Goal: Use online tool/utility: Utilize a website feature to perform a specific function

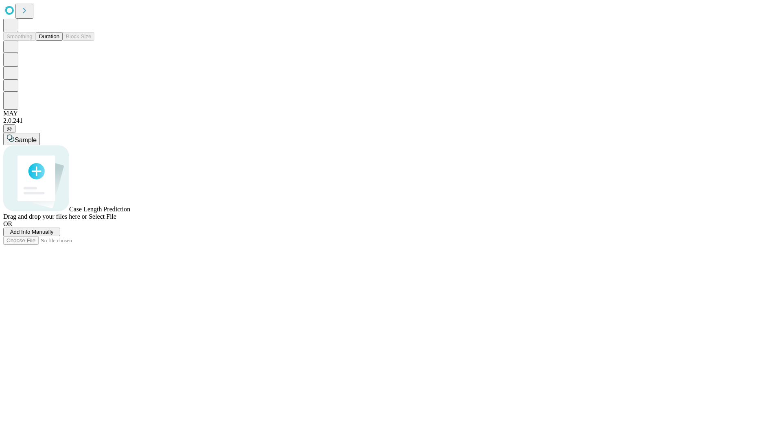
click at [116, 220] on span "Select File" at bounding box center [103, 216] width 28 height 7
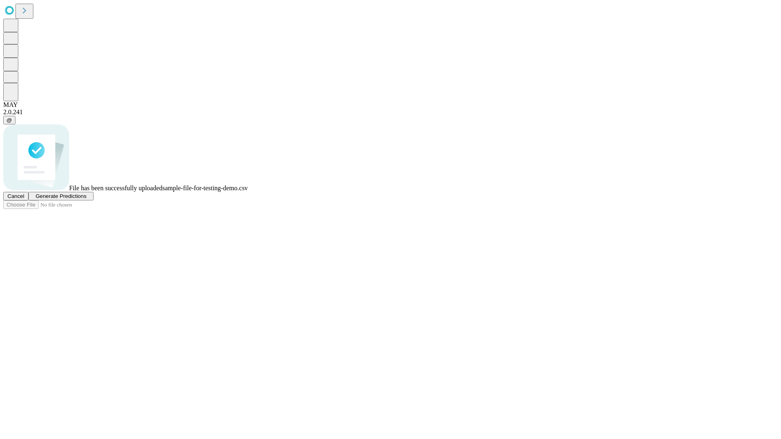
click at [86, 199] on span "Generate Predictions" at bounding box center [60, 196] width 51 height 6
